Goal: Navigation & Orientation: Find specific page/section

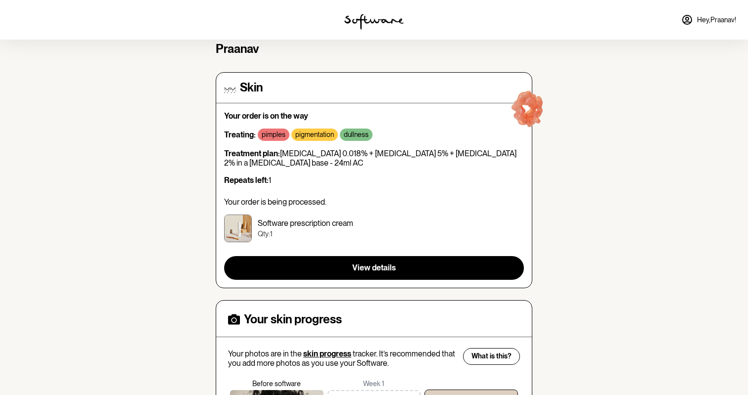
scroll to position [61, 0]
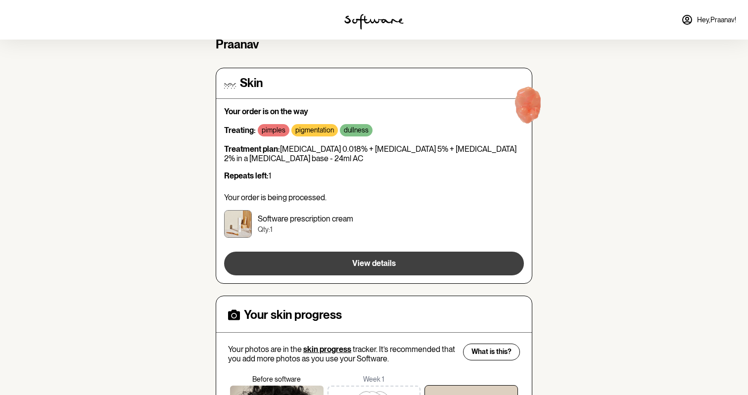
click at [358, 259] on span "View details" at bounding box center [374, 263] width 44 height 9
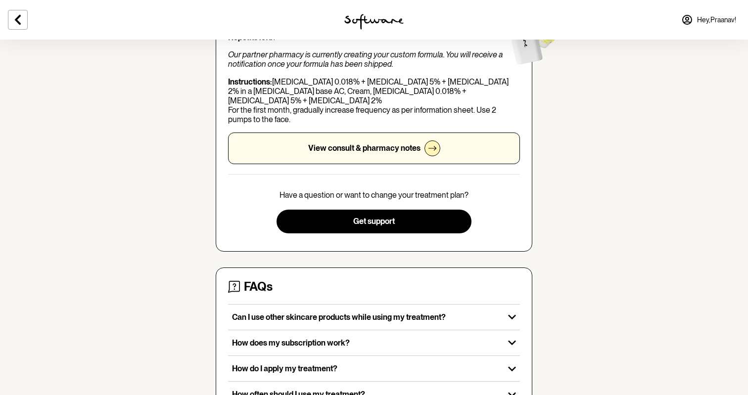
scroll to position [148, 0]
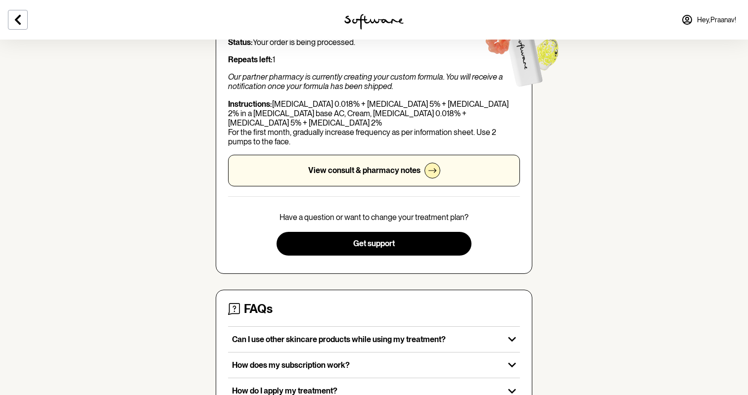
click at [426, 163] on div at bounding box center [432, 171] width 16 height 16
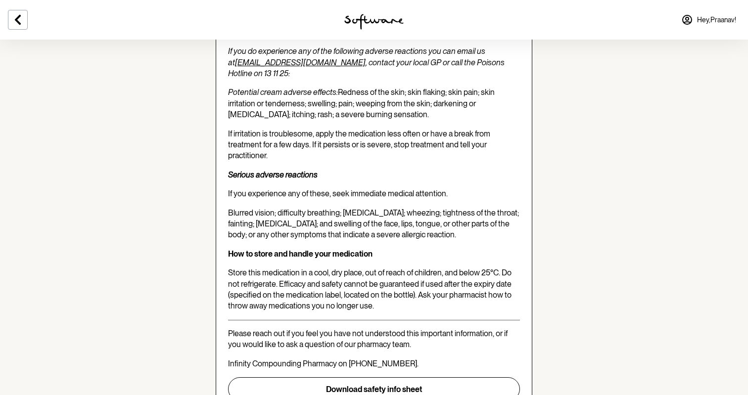
scroll to position [2005, 0]
click at [14, 22] on icon at bounding box center [18, 20] width 12 height 12
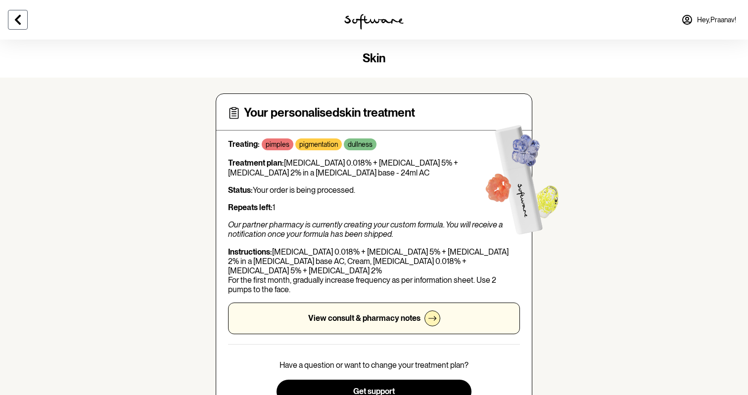
click at [23, 25] on icon at bounding box center [18, 20] width 12 height 12
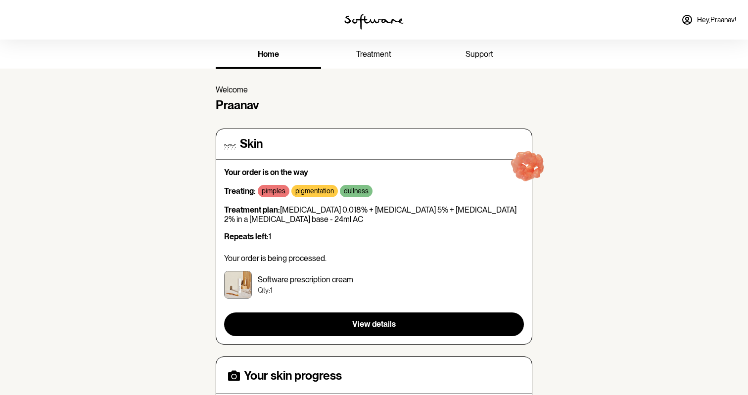
click at [360, 48] on link "treatment" at bounding box center [373, 55] width 105 height 27
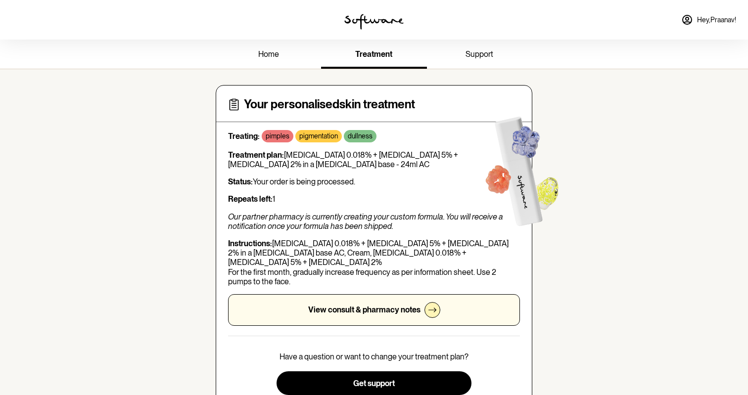
click at [459, 64] on link "support" at bounding box center [479, 55] width 105 height 27
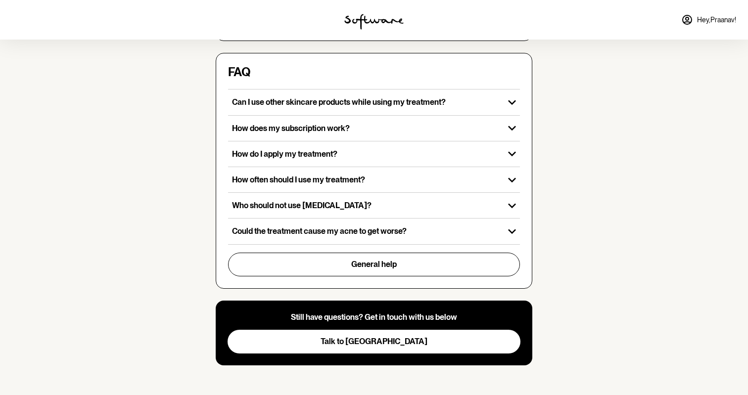
scroll to position [303, 0]
